Goal: Entertainment & Leisure: Consume media (video, audio)

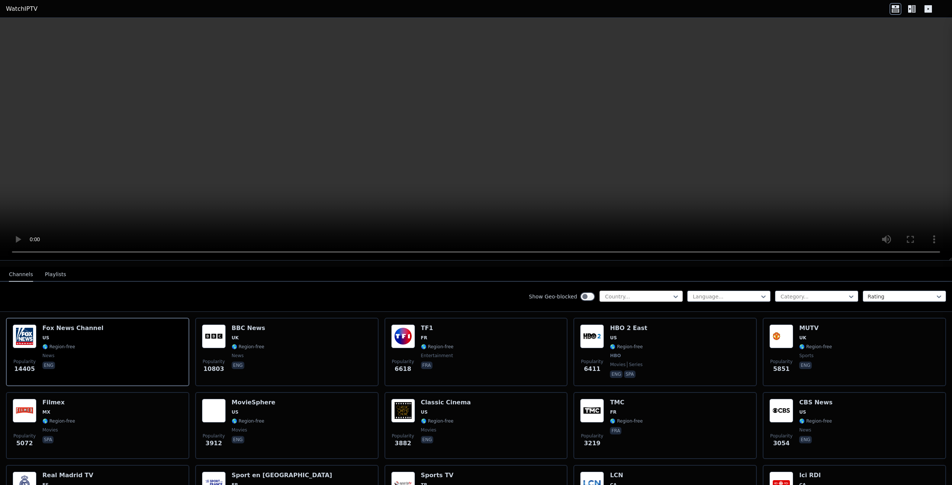
scroll to position [74, 0]
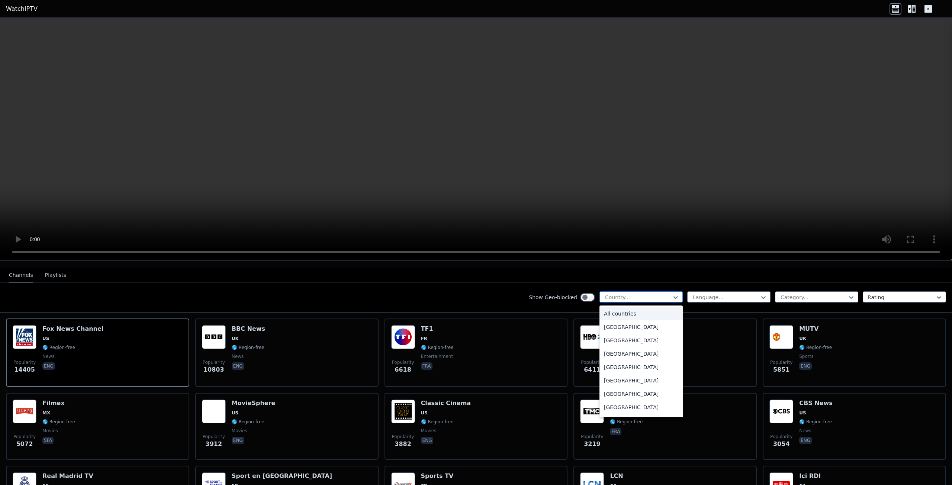
click at [635, 294] on div at bounding box center [638, 297] width 68 height 7
click at [621, 294] on div at bounding box center [638, 297] width 68 height 7
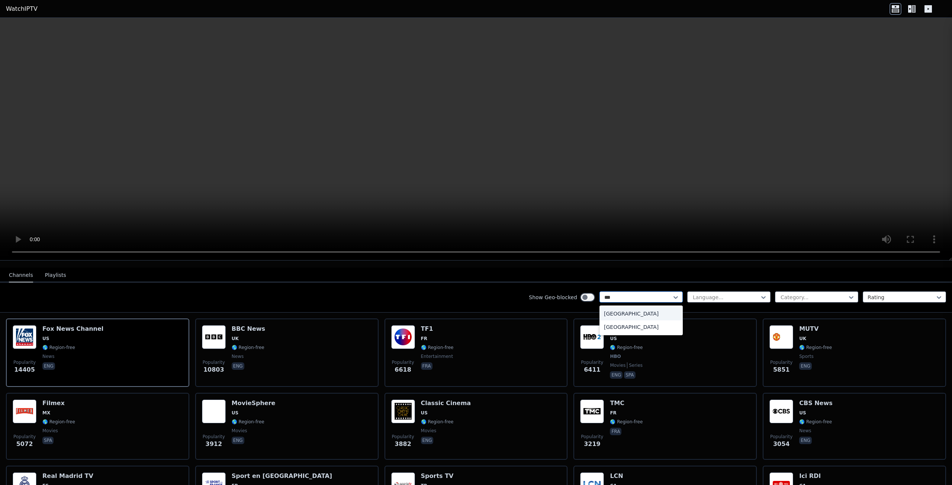
type input "****"
click at [627, 307] on div "[GEOGRAPHIC_DATA]" at bounding box center [641, 313] width 83 height 13
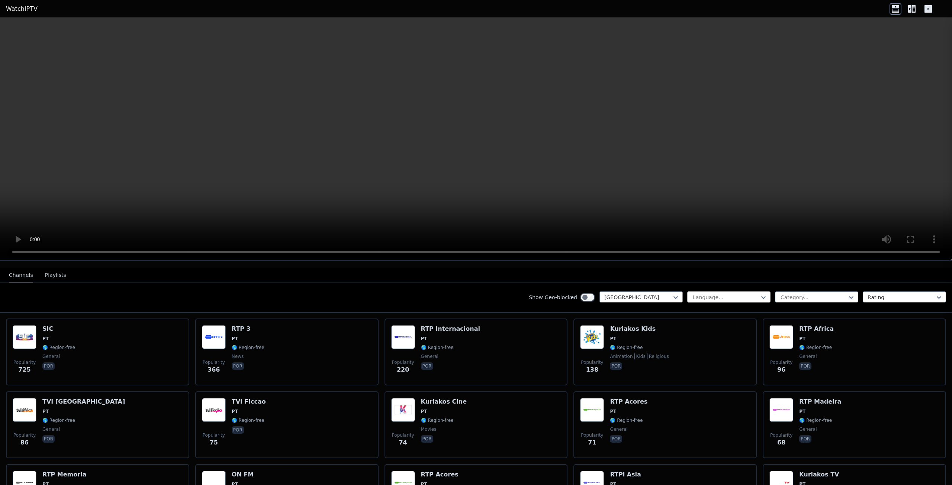
click at [702, 294] on div at bounding box center [726, 297] width 68 height 7
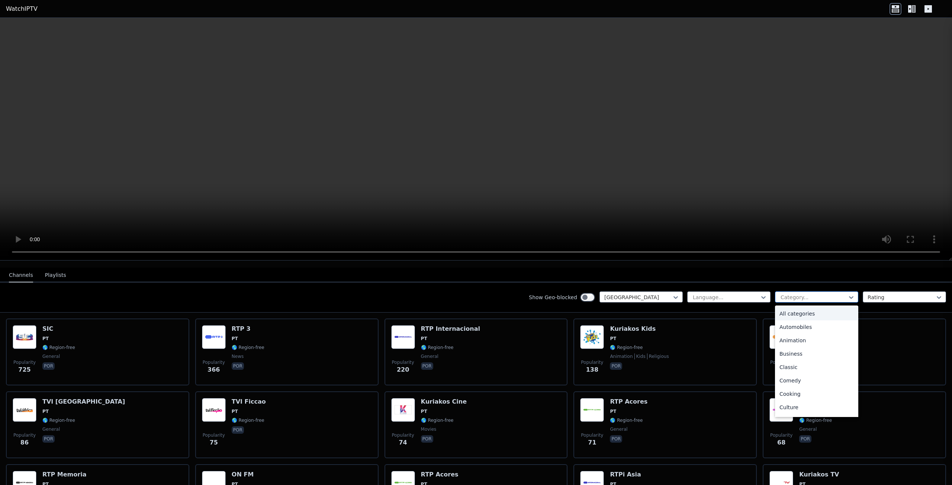
click at [798, 294] on div at bounding box center [814, 297] width 68 height 7
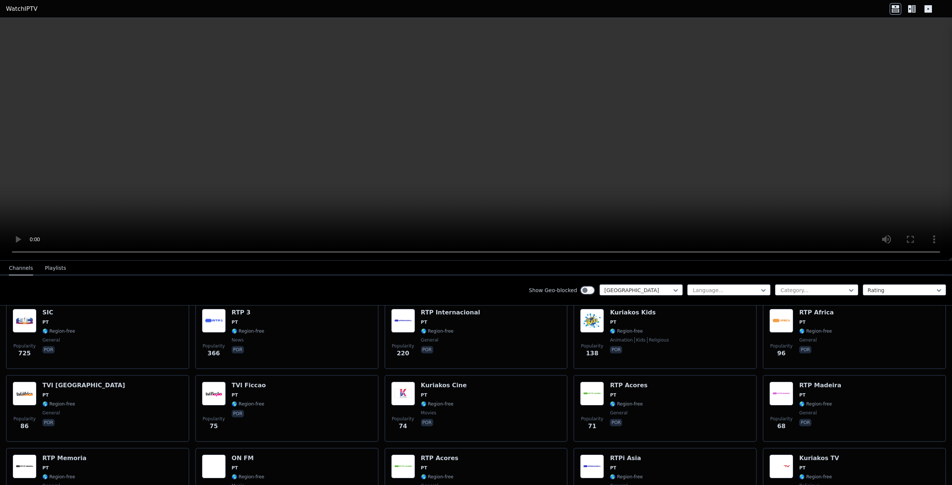
scroll to position [74, 0]
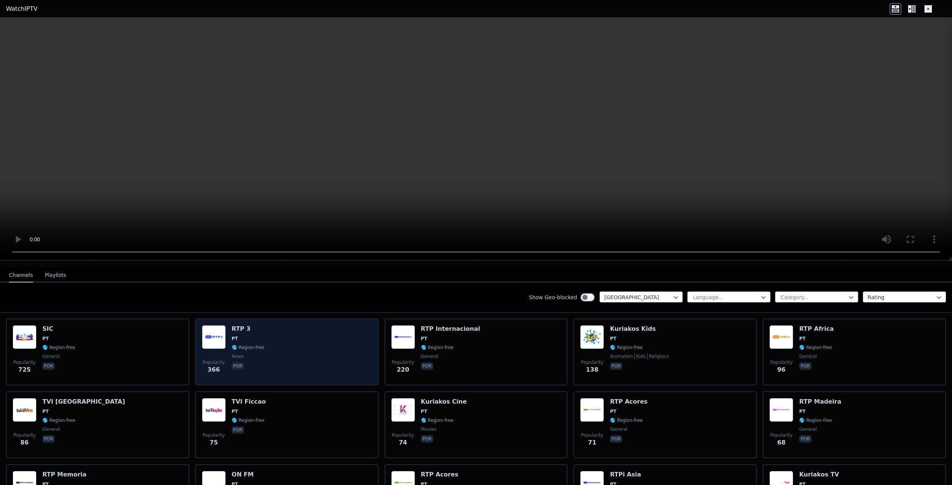
click at [309, 343] on div "Popularity 366 RTP 3 PT 🌎 Region-free news por" at bounding box center [287, 352] width 170 height 54
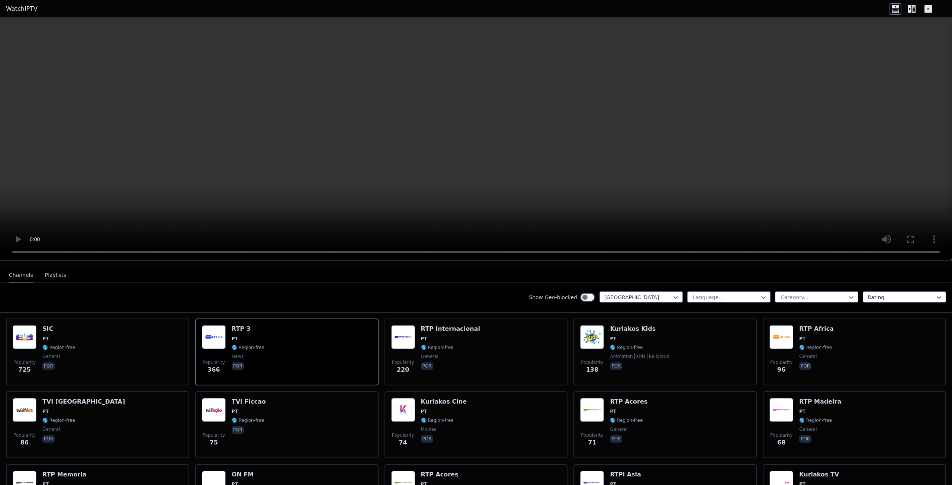
click at [46, 269] on button "Playlists" at bounding box center [55, 276] width 21 height 14
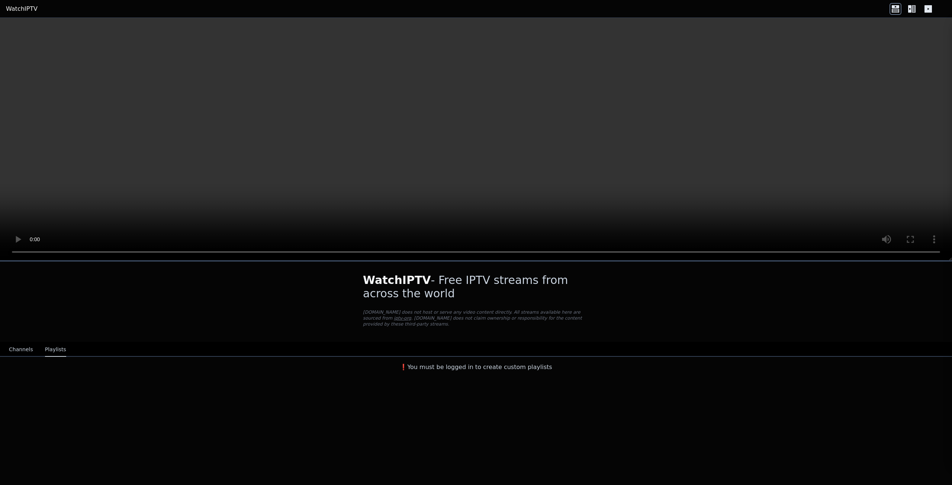
scroll to position [0, 0]
click at [10, 347] on button "Channels" at bounding box center [21, 350] width 24 height 14
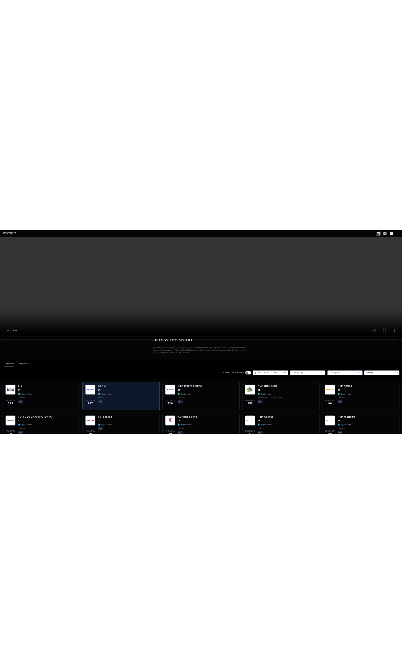
scroll to position [37, 0]
